Goal: Task Accomplishment & Management: Manage account settings

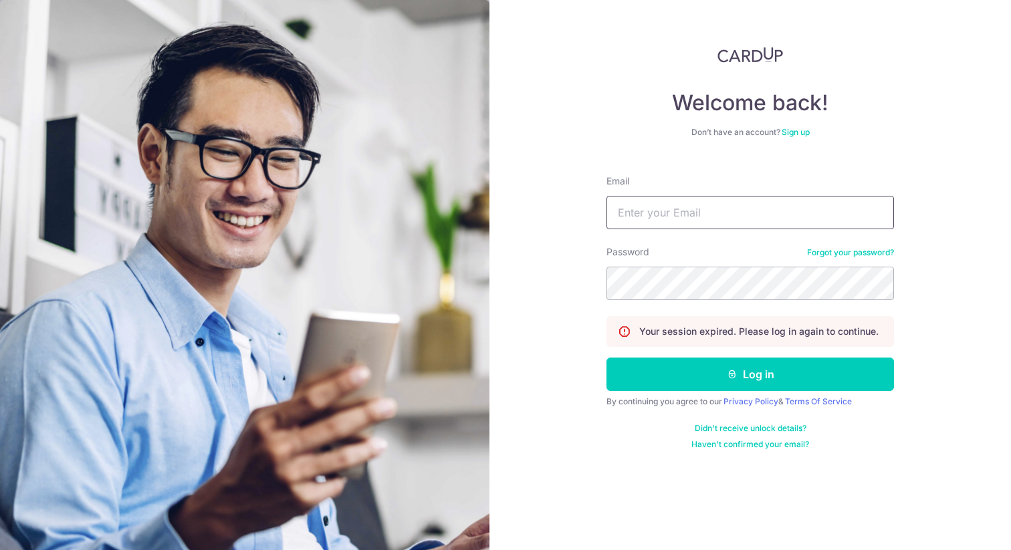
click at [672, 219] on input "Email" at bounding box center [751, 212] width 288 height 33
type input "[EMAIL_ADDRESS][DOMAIN_NAME]"
